Goal: Communication & Community: Share content

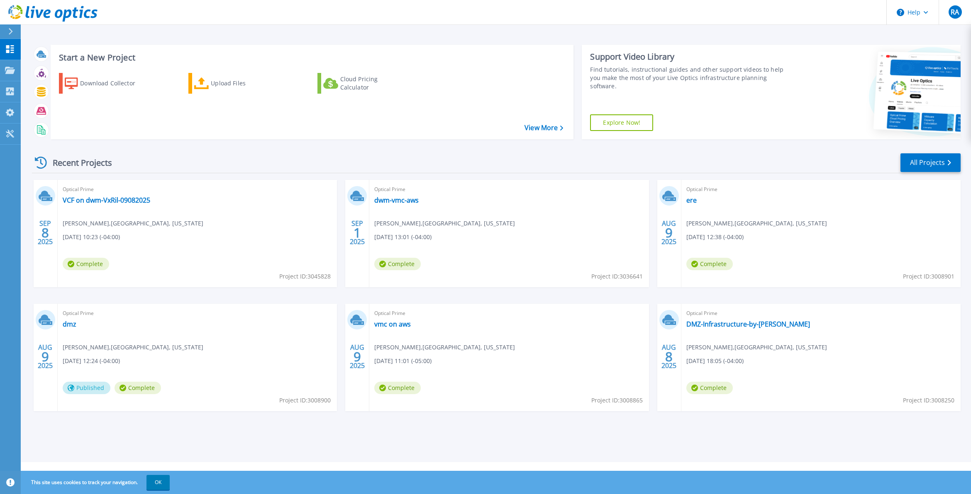
click at [92, 264] on span "Complete" at bounding box center [86, 264] width 46 height 12
click at [112, 200] on link "VCF on dwm-VxRil-09082025" at bounding box center [107, 200] width 88 height 8
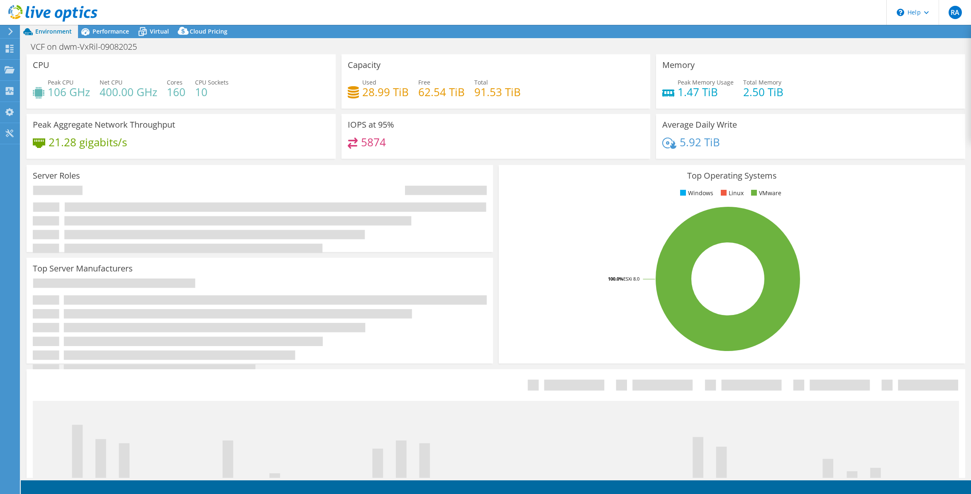
select select "USD"
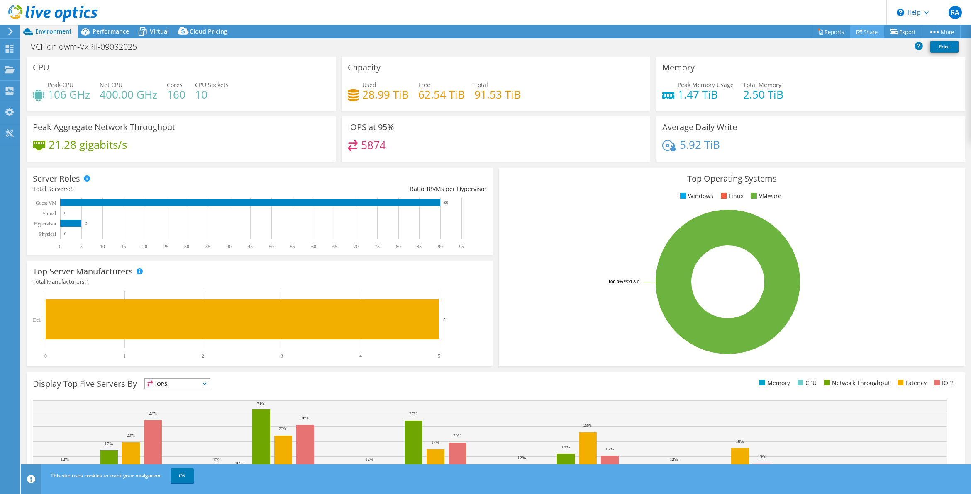
click at [866, 32] on link "Share" at bounding box center [867, 31] width 34 height 13
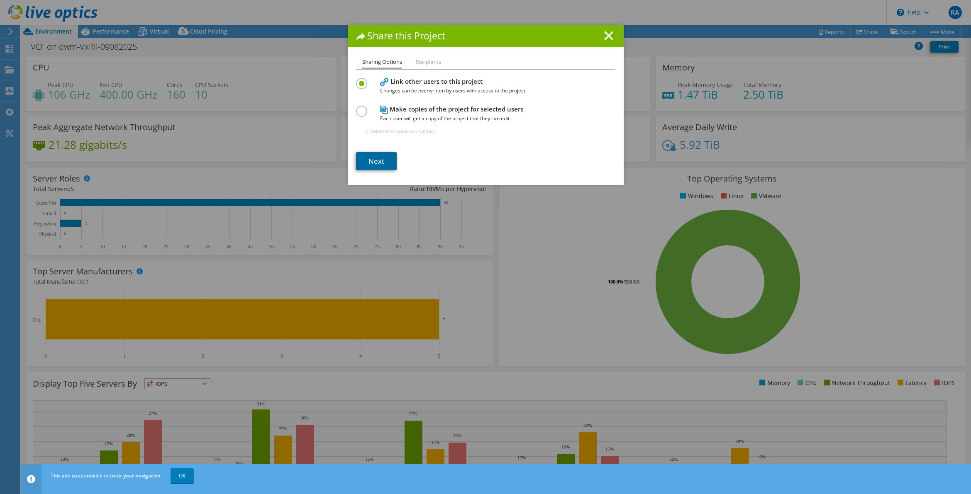
click at [380, 162] on link "Next" at bounding box center [376, 161] width 41 height 18
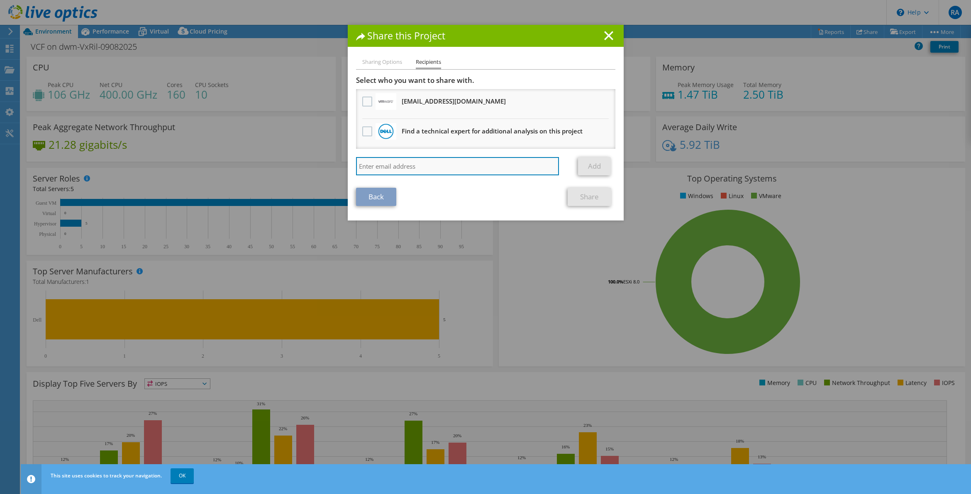
click at [389, 164] on input "search" at bounding box center [457, 166] width 203 height 18
click at [399, 164] on input "search" at bounding box center [457, 166] width 203 height 18
paste input "[EMAIL_ADDRESS][DOMAIN_NAME]"
type input "[EMAIL_ADDRESS][DOMAIN_NAME]"
click at [587, 166] on link "Add" at bounding box center [594, 166] width 33 height 18
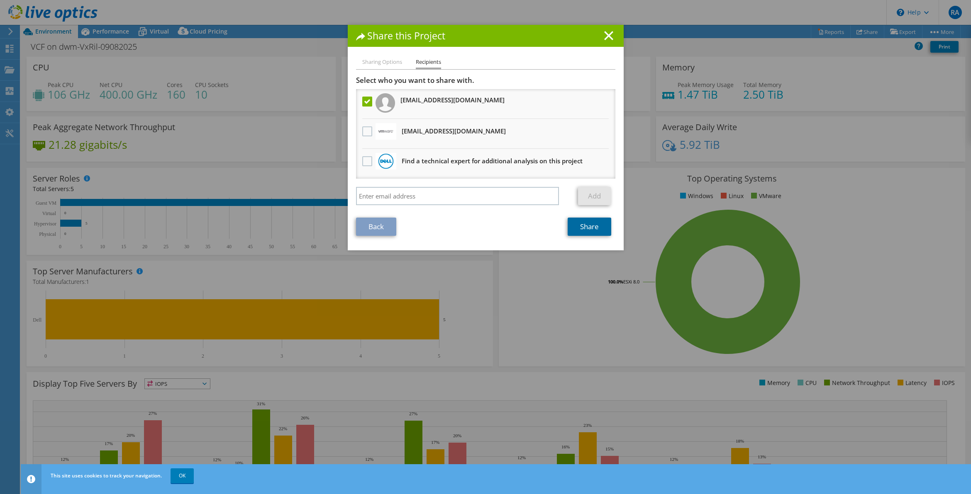
click at [594, 226] on link "Share" at bounding box center [589, 227] width 44 height 18
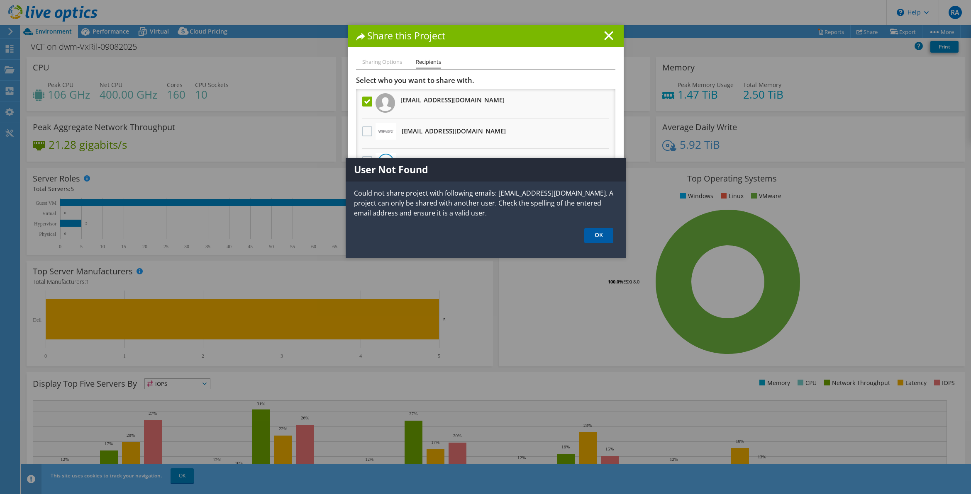
click at [600, 236] on link "OK" at bounding box center [598, 235] width 29 height 15
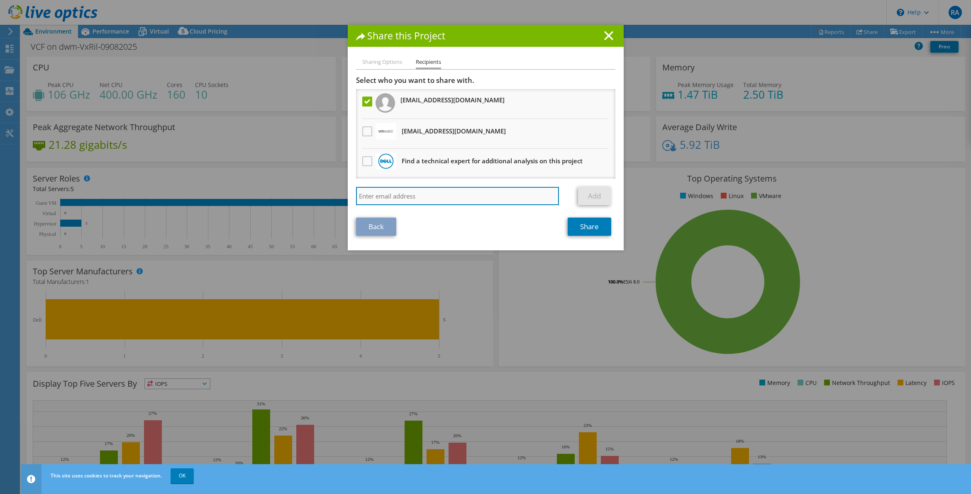
click at [376, 193] on input "search" at bounding box center [457, 196] width 203 height 18
paste input "[EMAIL_ADDRESS][DOMAIN_NAME]"
type input "[EMAIL_ADDRESS][DOMAIN_NAME]"
click at [591, 195] on link "Add" at bounding box center [594, 196] width 33 height 18
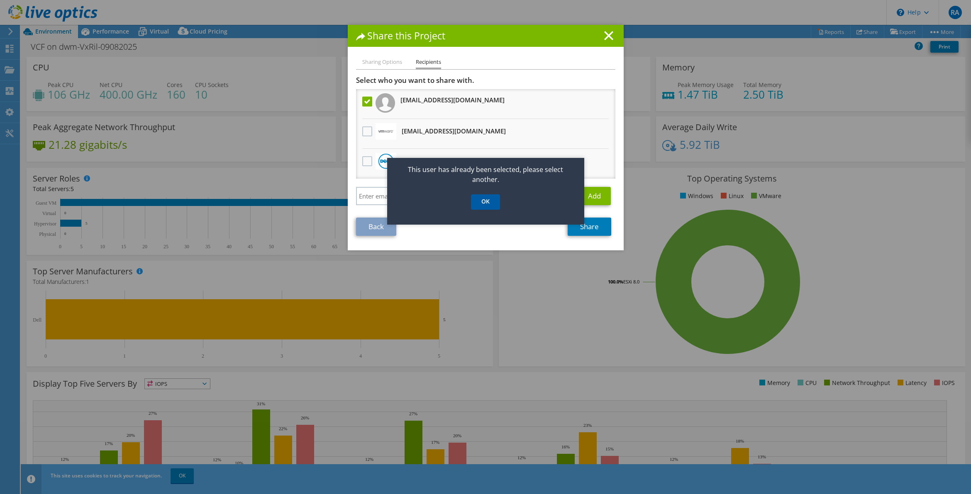
click at [476, 200] on link "OK" at bounding box center [485, 202] width 29 height 15
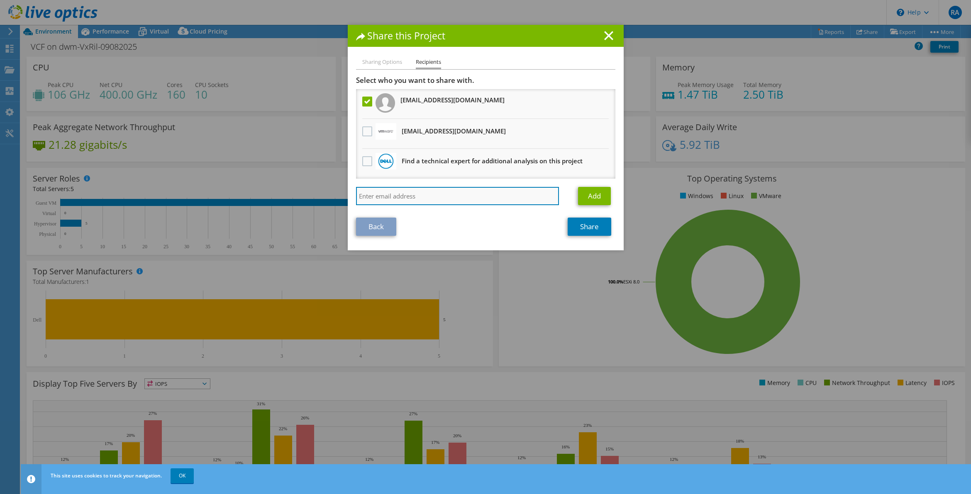
click at [414, 196] on input "search" at bounding box center [457, 196] width 203 height 18
paste input "[EMAIL_ADDRESS][DOMAIN_NAME]"
type input "[EMAIL_ADDRESS][DOMAIN_NAME]"
drag, startPoint x: 487, startPoint y: 195, endPoint x: 243, endPoint y: 191, distance: 243.9
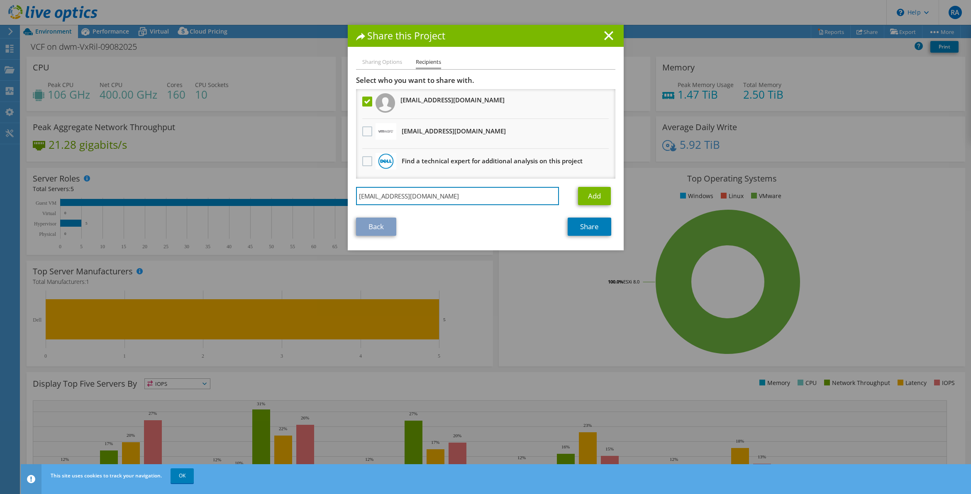
click at [248, 191] on div "Share this Project Sharing Options Recipients Link other users to this project …" at bounding box center [485, 247] width 971 height 445
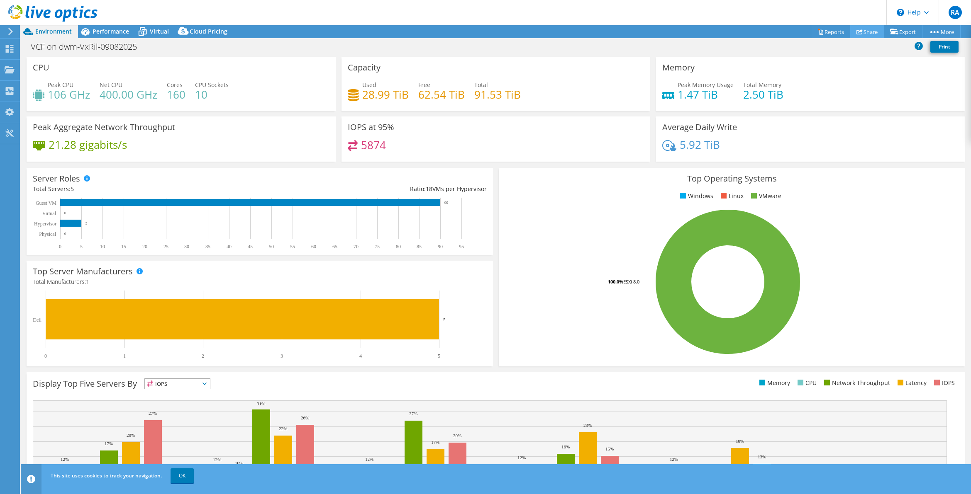
click at [856, 29] on use at bounding box center [859, 31] width 6 height 5
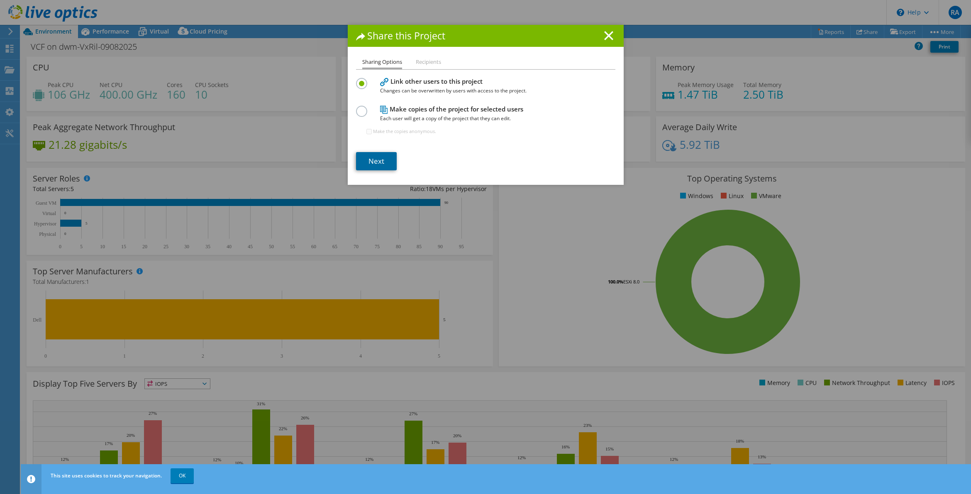
click at [367, 163] on link "Next" at bounding box center [376, 161] width 41 height 18
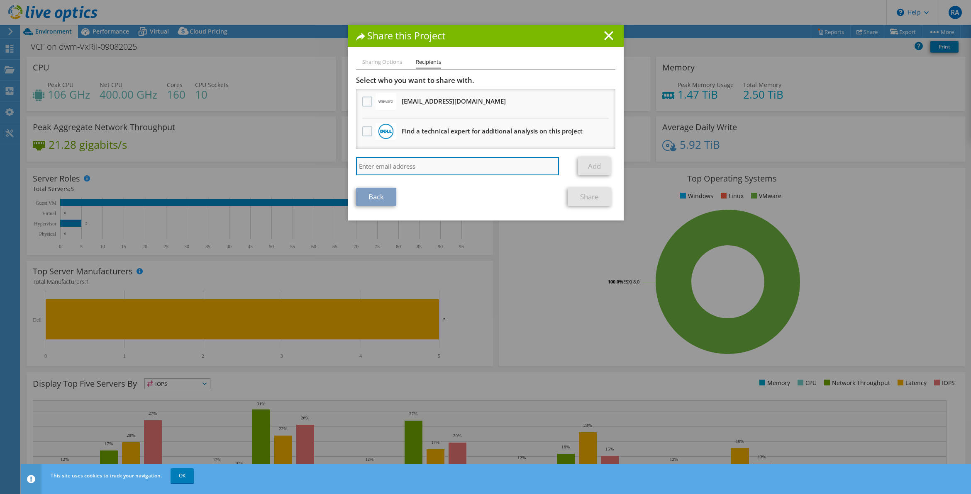
click at [399, 167] on input "search" at bounding box center [457, 166] width 203 height 18
paste input "[EMAIL_ADDRESS][DOMAIN_NAME]"
type input "[EMAIL_ADDRESS][DOMAIN_NAME]"
click at [584, 161] on link "Add" at bounding box center [594, 166] width 33 height 18
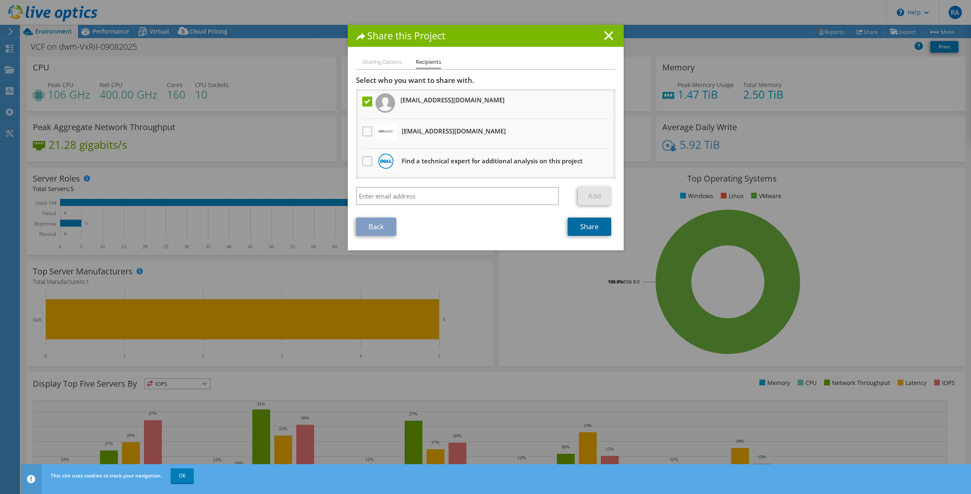
click at [590, 225] on link "Share" at bounding box center [589, 227] width 44 height 18
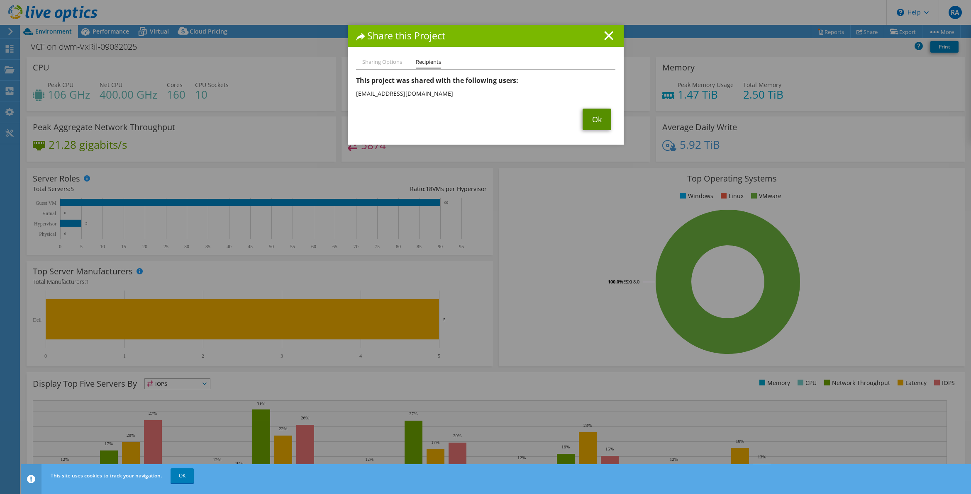
click at [590, 119] on link "Ok" at bounding box center [596, 120] width 29 height 22
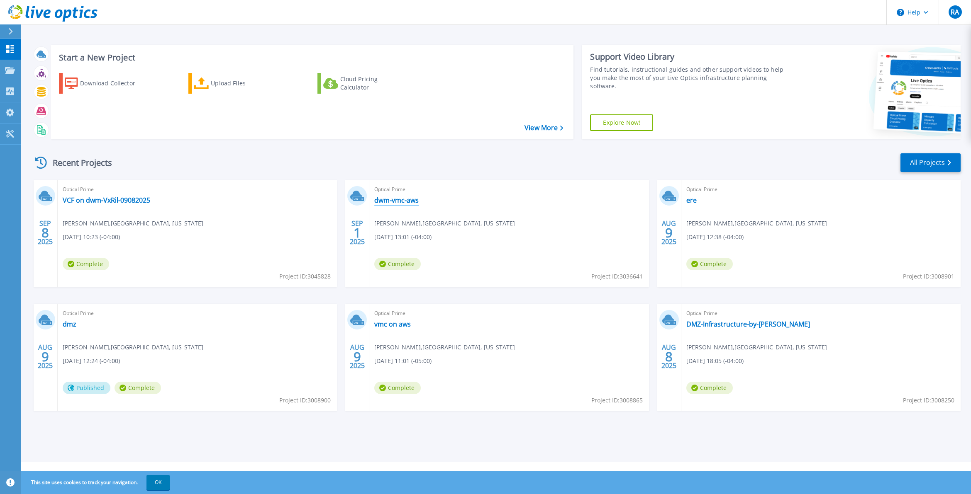
click at [402, 200] on link "dwm-vmc-aws" at bounding box center [396, 200] width 44 height 8
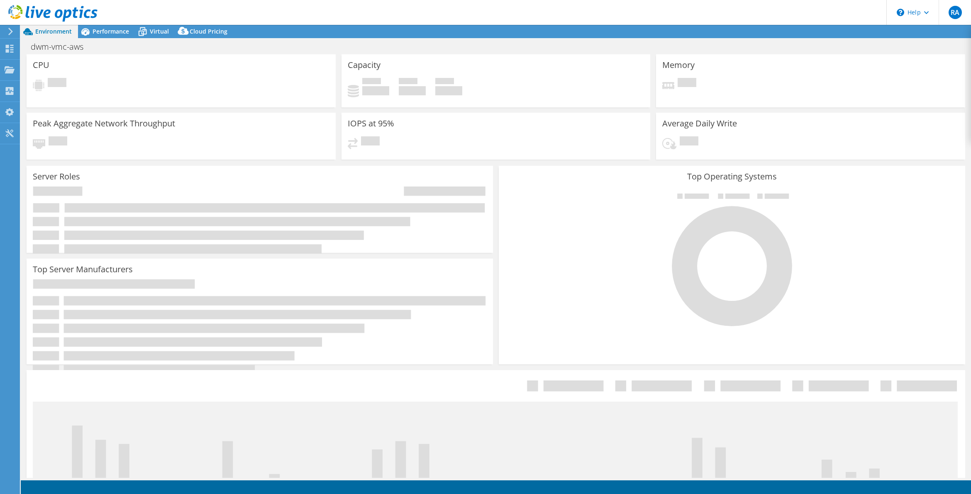
select select "USD"
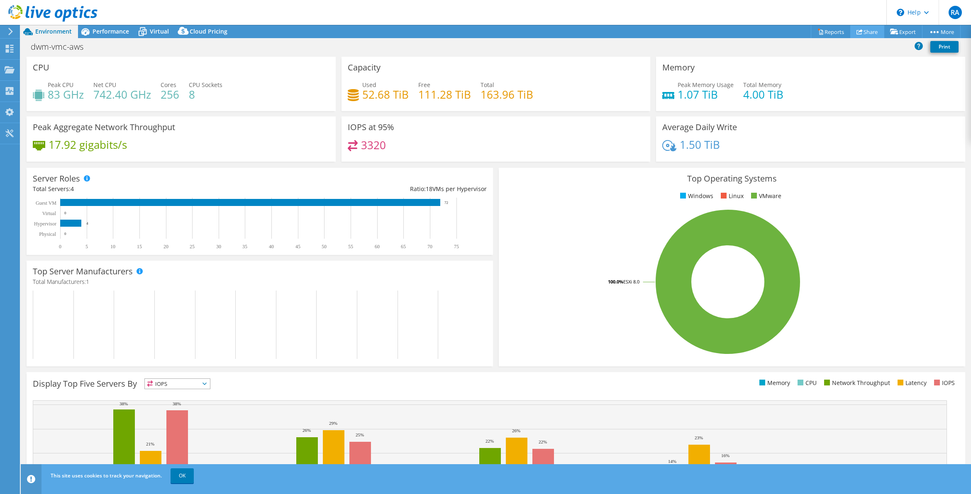
click at [867, 34] on link "Share" at bounding box center [867, 31] width 34 height 13
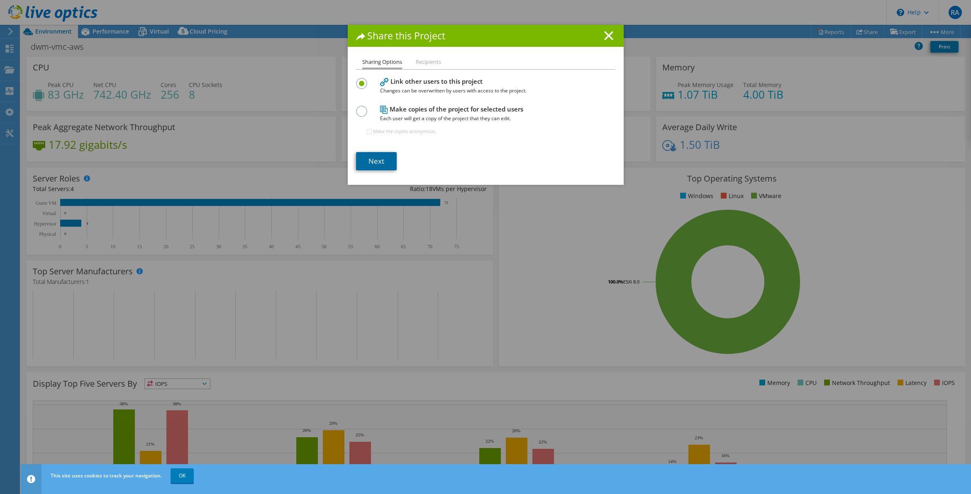
click at [382, 161] on link "Next" at bounding box center [376, 161] width 41 height 18
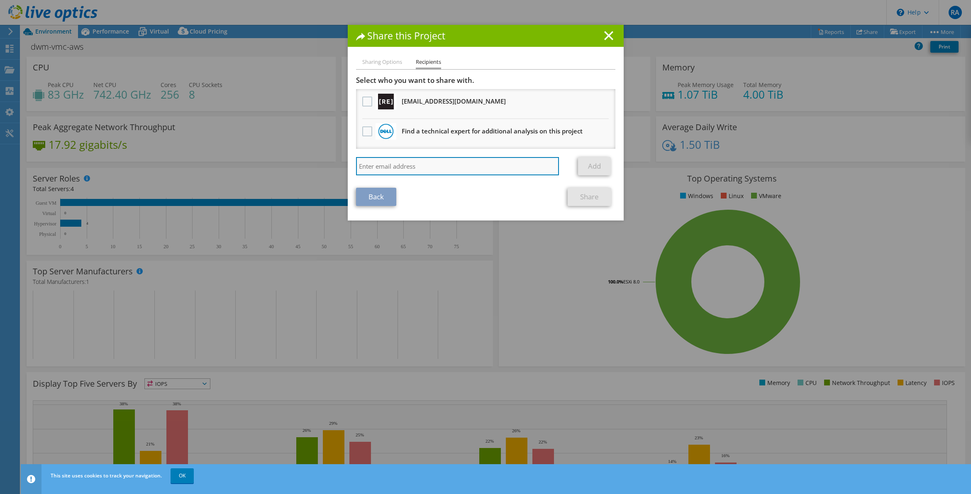
click at [368, 165] on input "search" at bounding box center [457, 166] width 203 height 18
paste input "[EMAIL_ADDRESS][DOMAIN_NAME]"
type input "[EMAIL_ADDRESS][DOMAIN_NAME]"
click at [600, 166] on link "Add" at bounding box center [594, 166] width 33 height 18
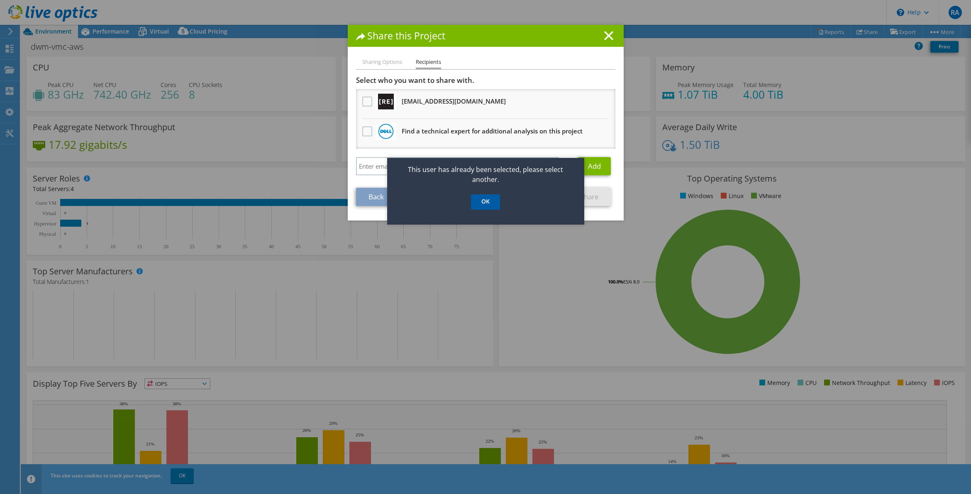
click at [487, 197] on link "OK" at bounding box center [485, 202] width 29 height 15
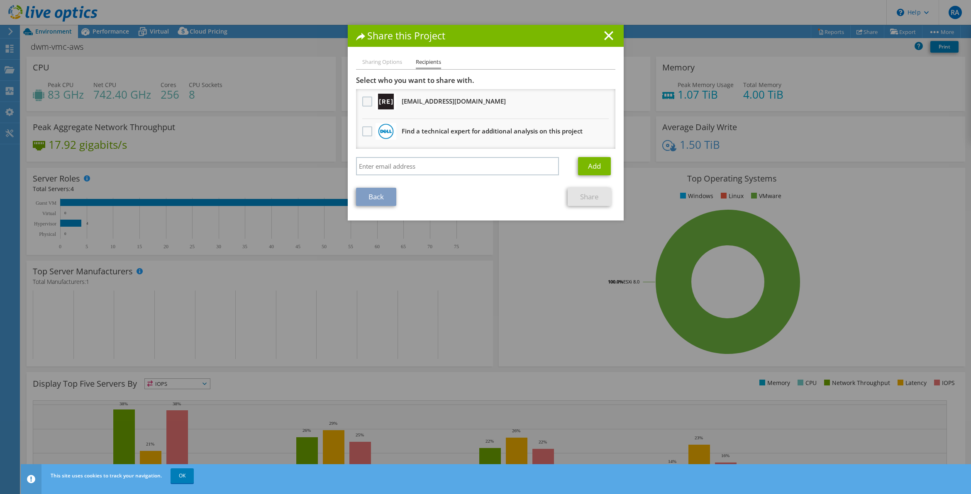
click at [362, 98] on label at bounding box center [368, 102] width 12 height 10
click at [0, 0] on input "checkbox" at bounding box center [0, 0] width 0 height 0
click at [587, 196] on link "Share" at bounding box center [589, 197] width 44 height 18
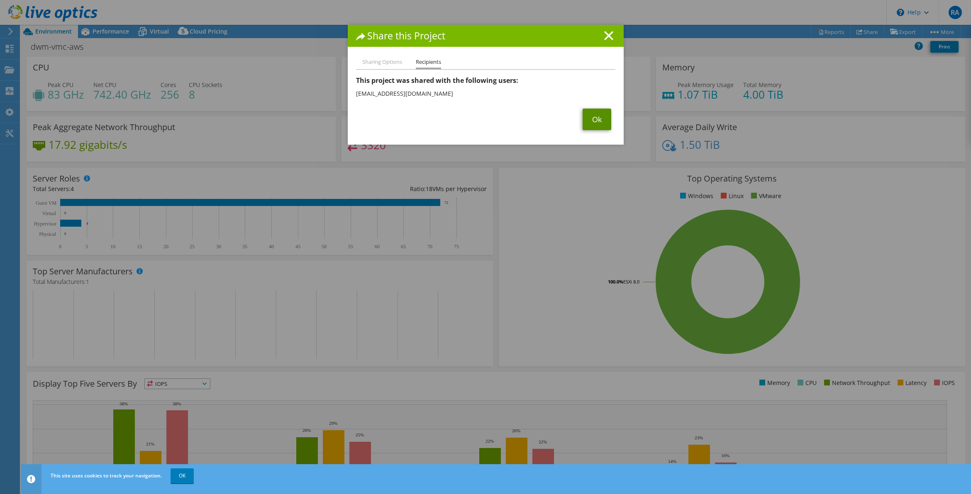
click at [591, 119] on link "Ok" at bounding box center [596, 120] width 29 height 22
